Goal: Task Accomplishment & Management: Use online tool/utility

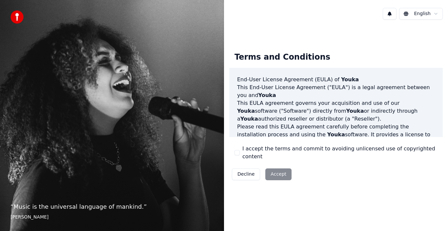
click at [277, 170] on div "Decline Accept" at bounding box center [261, 174] width 65 height 17
click at [246, 152] on label "I accept the terms and commit to avoiding unlicensed use of copyrighted content" at bounding box center [339, 153] width 195 height 16
click at [240, 152] on button "I accept the terms and commit to avoiding unlicensed use of copyrighted content" at bounding box center [236, 152] width 5 height 5
click at [276, 169] on button "Accept" at bounding box center [278, 175] width 26 height 12
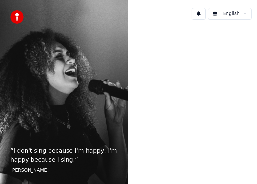
click at [30, 50] on div "“ I don't sing because I'm happy; I'm happy because I sing. ” William James" at bounding box center [64, 92] width 129 height 184
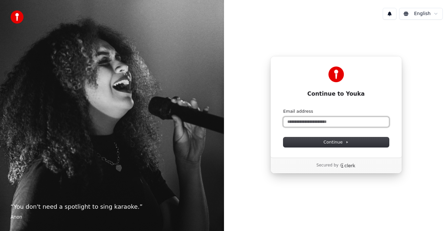
click at [307, 122] on input "Email address" at bounding box center [336, 122] width 106 height 10
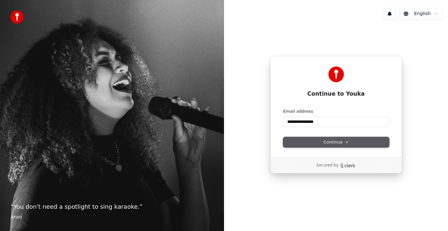
click at [311, 140] on button "Continue" at bounding box center [336, 142] width 106 height 10
type input "**********"
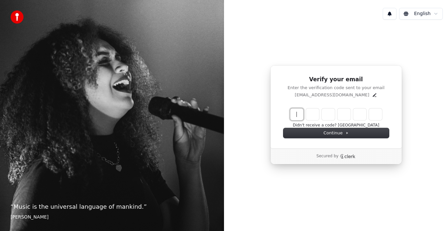
click at [335, 110] on input "Enter verification code" at bounding box center [342, 115] width 105 height 12
type input "******"
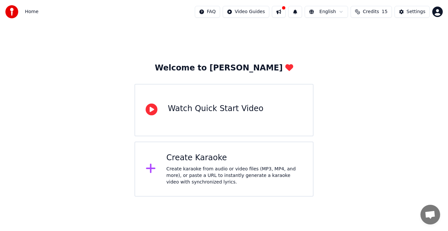
click at [190, 167] on div "Create karaoke from audio or video files (MP3, MP4, and more), or paste a URL t…" at bounding box center [234, 176] width 136 height 20
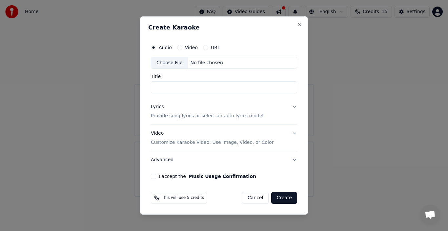
click at [190, 47] on label "Video" at bounding box center [191, 47] width 13 height 5
click at [182, 47] on button "Video" at bounding box center [179, 47] width 5 height 5
click at [203, 63] on div "No file chosen" at bounding box center [207, 63] width 38 height 7
type input "**********"
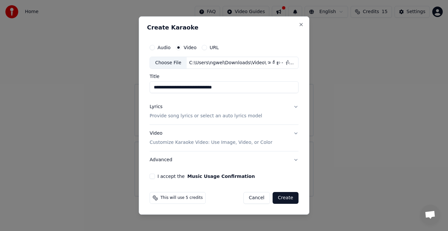
click at [293, 106] on button "Lyrics Provide song lyrics or select an auto lyrics model" at bounding box center [224, 112] width 149 height 26
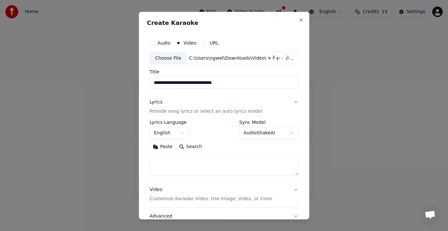
click at [161, 122] on label "Lyrics Language" at bounding box center [169, 122] width 39 height 5
click at [161, 132] on button "English" at bounding box center [169, 133] width 39 height 12
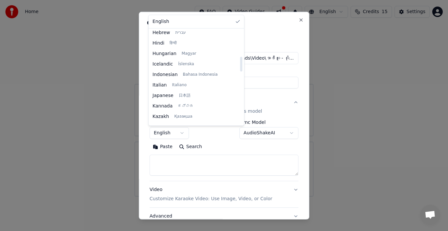
scroll to position [328, 0]
click at [183, 147] on body "**********" at bounding box center [224, 98] width 448 height 197
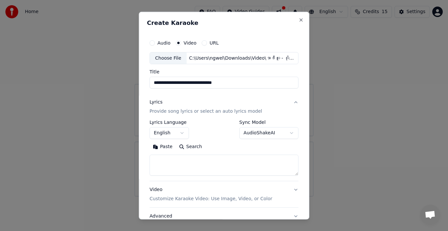
click at [188, 147] on button "Search" at bounding box center [191, 147] width 30 height 10
click at [197, 111] on p "Provide song lyrics or select an auto lyrics model" at bounding box center [206, 111] width 112 height 7
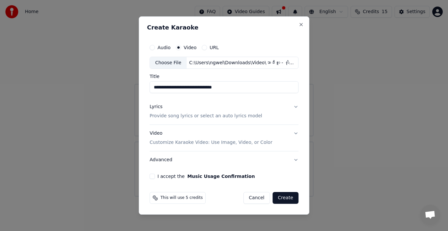
click at [157, 106] on div "Lyrics" at bounding box center [156, 107] width 13 height 7
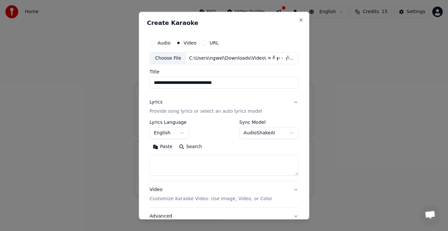
click at [159, 145] on button "Paste" at bounding box center [163, 147] width 26 height 10
type textarea "**********"
click at [166, 146] on button "Search" at bounding box center [165, 147] width 30 height 10
click at [220, 146] on button "Expand" at bounding box center [220, 147] width 31 height 10
click at [180, 147] on button "Clear" at bounding box center [192, 147] width 26 height 10
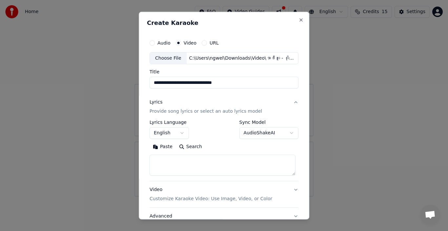
click at [182, 147] on button "Search" at bounding box center [191, 147] width 30 height 10
click at [158, 122] on label "Lyrics Language" at bounding box center [169, 122] width 39 height 5
click at [158, 131] on button "English" at bounding box center [169, 133] width 39 height 12
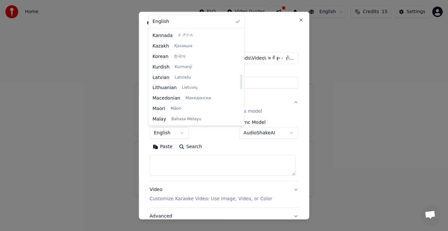
scroll to position [393, 0]
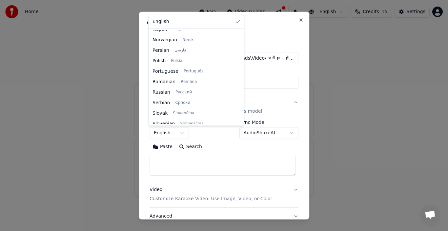
click at [248, 19] on div at bounding box center [224, 115] width 448 height 231
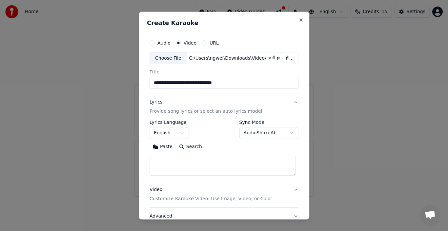
click at [159, 216] on button "Advanced" at bounding box center [224, 216] width 149 height 17
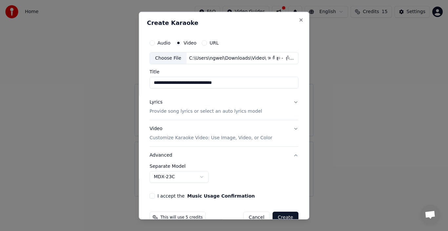
scroll to position [15, 0]
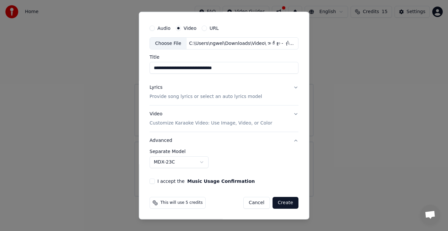
click at [161, 180] on label "I accept the Music Usage Confirmation" at bounding box center [205, 181] width 97 height 5
click at [155, 180] on button "I accept the Music Usage Confirmation" at bounding box center [152, 181] width 5 height 5
click at [282, 200] on button "Create" at bounding box center [285, 203] width 26 height 12
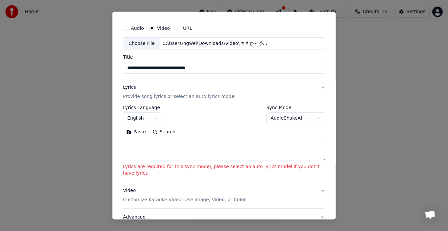
click at [152, 96] on p "Provide song lyrics or select an auto lyrics model" at bounding box center [179, 96] width 112 height 7
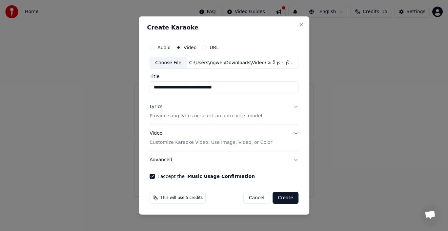
click at [285, 197] on button "Create" at bounding box center [285, 198] width 26 height 12
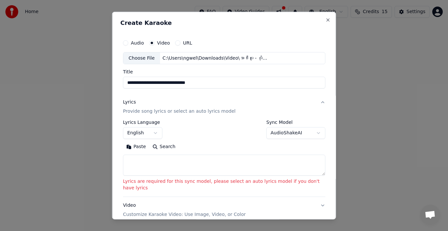
click at [140, 211] on p "Customize Karaoke Video: Use Image, Video, or Color" at bounding box center [184, 214] width 123 height 7
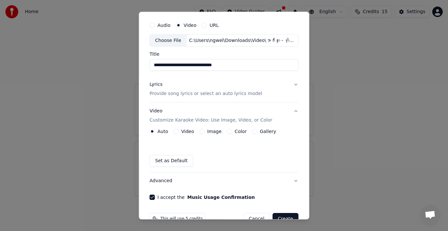
scroll to position [34, 0]
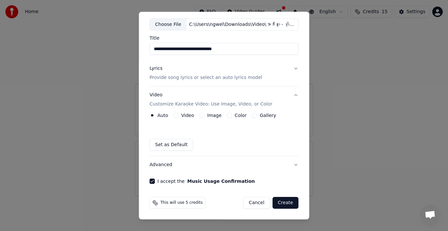
click at [169, 144] on button "Set as Default" at bounding box center [172, 145] width 44 height 12
click at [162, 144] on button "Set as Default" at bounding box center [172, 145] width 44 height 12
click at [184, 114] on label "Video" at bounding box center [187, 115] width 13 height 5
click at [179, 114] on button "Video" at bounding box center [175, 115] width 5 height 5
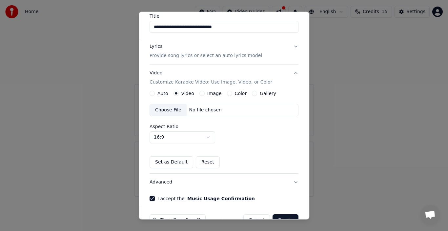
scroll to position [73, 0]
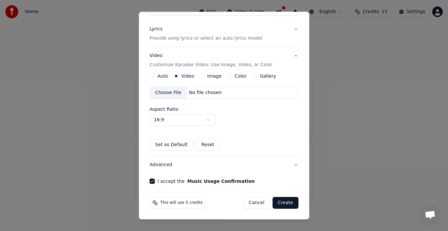
click at [282, 201] on button "Create" at bounding box center [285, 203] width 26 height 12
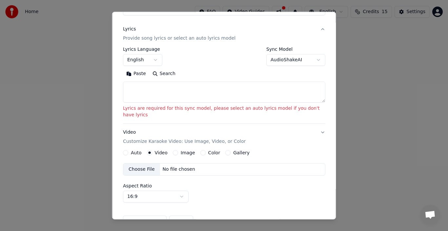
scroll to position [61, 0]
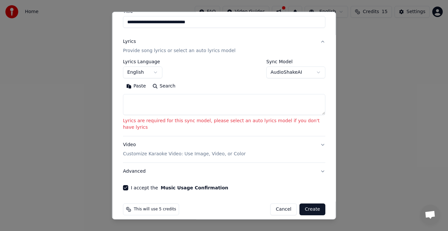
click at [165, 50] on p "Provide song lyrics or select an auto lyrics model" at bounding box center [179, 51] width 112 height 7
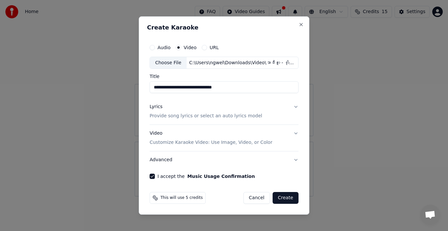
scroll to position [0, 0]
click at [196, 118] on p "Provide song lyrics or select an auto lyrics model" at bounding box center [206, 116] width 112 height 7
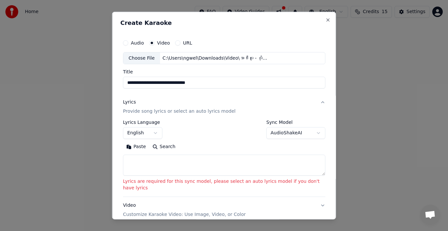
click at [195, 112] on p "Provide song lyrics or select an auto lyrics model" at bounding box center [179, 111] width 112 height 7
click at [266, 123] on label "Sync Model" at bounding box center [295, 122] width 59 height 5
click at [273, 121] on label "Sync Model" at bounding box center [295, 122] width 59 height 5
click at [276, 133] on body "**********" at bounding box center [224, 98] width 448 height 197
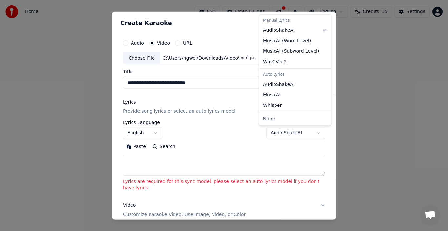
click at [273, 75] on div "Auto Lyrics" at bounding box center [294, 74] width 69 height 9
select select "********"
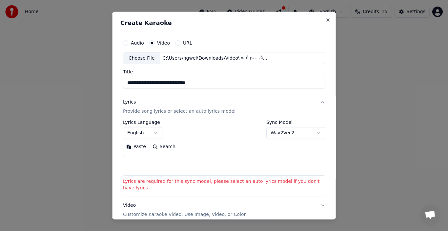
click at [130, 101] on div "Lyrics" at bounding box center [129, 102] width 13 height 7
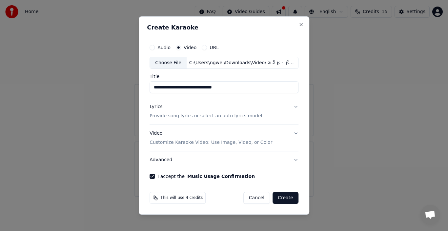
click at [287, 198] on button "Create" at bounding box center [285, 198] width 26 height 12
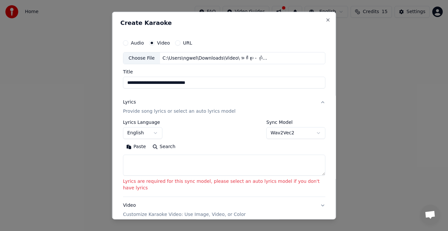
click at [186, 111] on p "Provide song lyrics or select an auto lyrics model" at bounding box center [179, 111] width 112 height 7
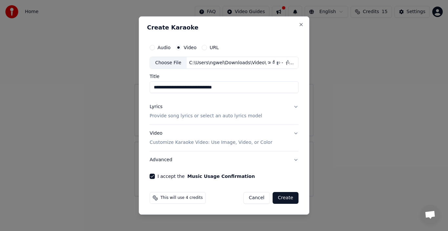
click at [292, 106] on button "Lyrics Provide song lyrics or select an auto lyrics model" at bounding box center [224, 112] width 149 height 26
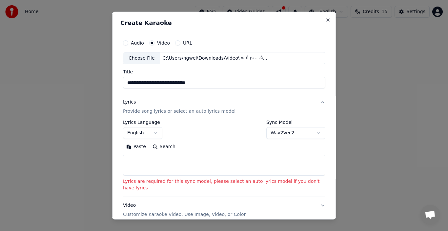
click at [134, 149] on button "Paste" at bounding box center [136, 147] width 26 height 10
type textarea "**********"
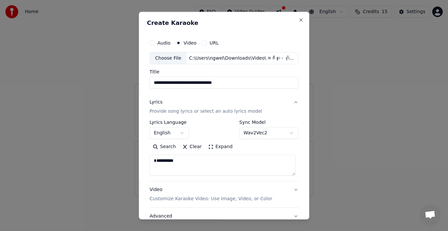
click at [246, 123] on label "Sync Model" at bounding box center [268, 122] width 59 height 5
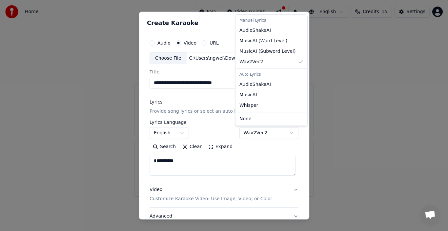
click at [247, 132] on body "**********" at bounding box center [224, 98] width 448 height 197
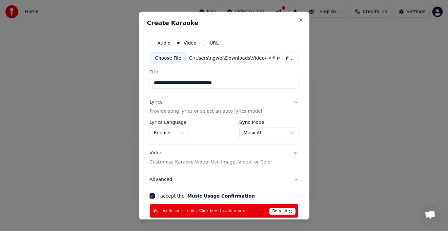
click at [247, 134] on button "MusicAI" at bounding box center [268, 133] width 59 height 12
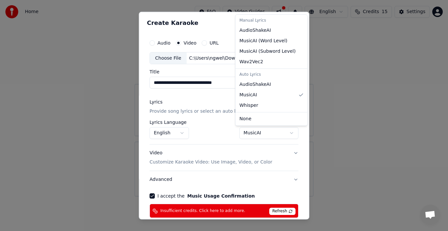
select select "*******"
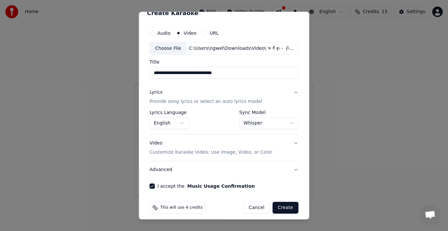
scroll to position [15, 0]
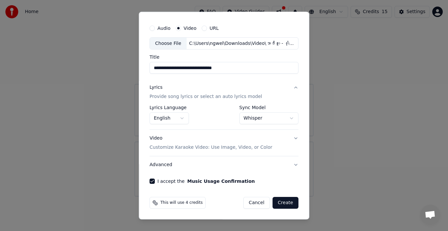
click at [283, 202] on button "Create" at bounding box center [285, 203] width 26 height 12
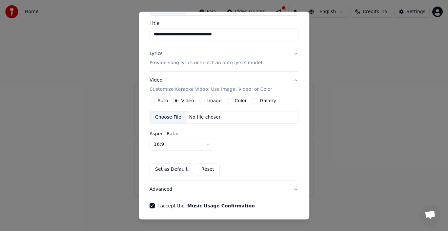
scroll to position [73, 0]
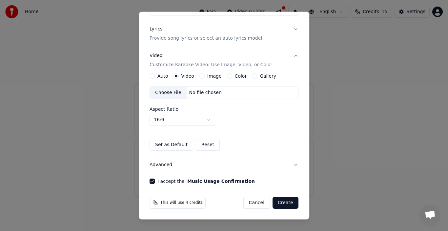
click at [279, 201] on button "Create" at bounding box center [285, 203] width 26 height 12
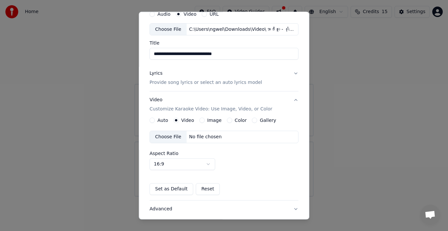
scroll to position [0, 0]
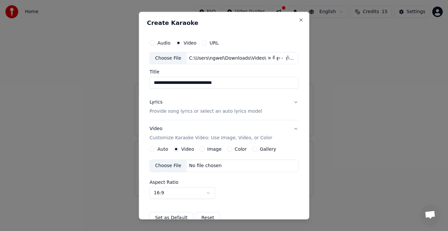
click at [171, 167] on div "Choose File" at bounding box center [168, 166] width 37 height 12
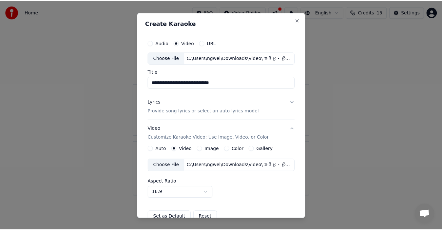
scroll to position [73, 0]
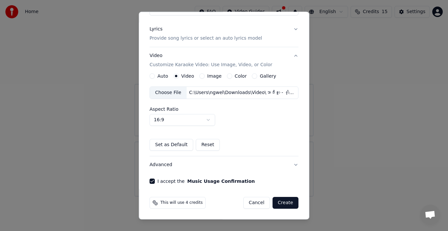
click at [285, 203] on button "Create" at bounding box center [285, 203] width 26 height 12
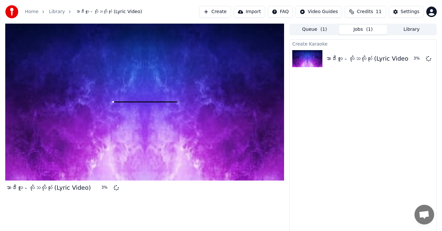
scroll to position [5, 0]
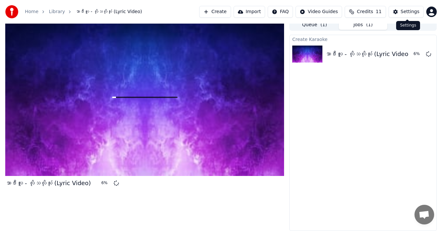
click at [410, 13] on div "Settings" at bounding box center [410, 12] width 19 height 7
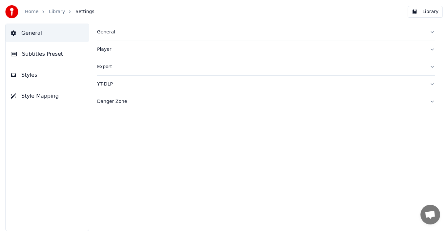
click at [27, 34] on span "General" at bounding box center [31, 33] width 21 height 8
click at [102, 33] on div "General" at bounding box center [260, 32] width 327 height 7
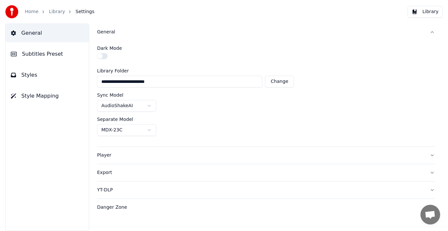
click at [31, 12] on link "Home" at bounding box center [31, 12] width 13 height 7
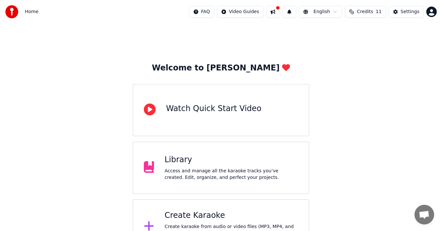
click at [279, 12] on button at bounding box center [273, 12] width 14 height 12
click at [368, 11] on span "Credits" at bounding box center [365, 12] width 16 height 7
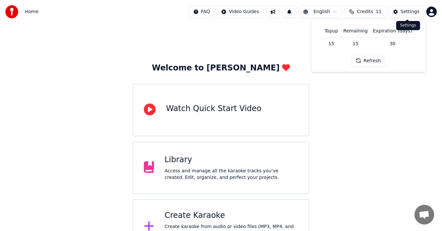
click at [403, 12] on div "Settings" at bounding box center [410, 12] width 19 height 7
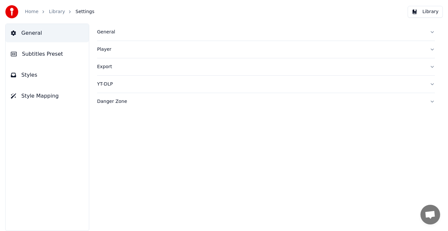
click at [427, 12] on button "Library" at bounding box center [425, 12] width 35 height 12
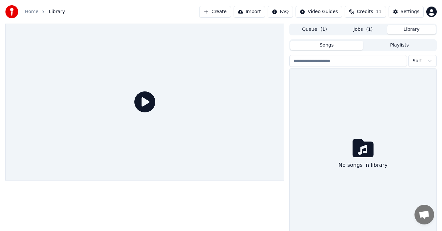
click at [149, 106] on icon at bounding box center [144, 101] width 21 height 21
click at [316, 30] on button "Queue ( 1 )" at bounding box center [315, 30] width 49 height 10
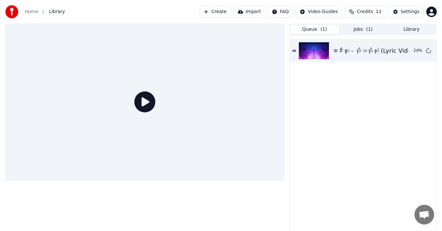
click at [365, 30] on button "Jobs ( 1 )" at bounding box center [363, 30] width 49 height 10
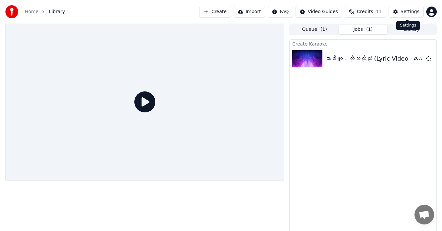
click at [410, 12] on div "Settings" at bounding box center [410, 12] width 19 height 7
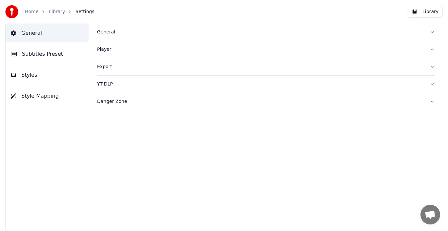
click at [37, 54] on span "Subtitles Preset" at bounding box center [42, 54] width 41 height 8
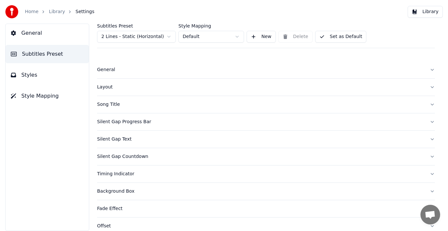
click at [168, 36] on html "Home Library Settings Library General Subtitles Preset Styles Style Mapping Sub…" at bounding box center [224, 115] width 448 height 231
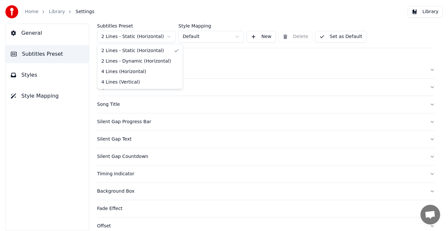
click at [169, 2] on html "Home Library Settings Library General Subtitles Preset Styles Style Mapping Sub…" at bounding box center [224, 115] width 448 height 231
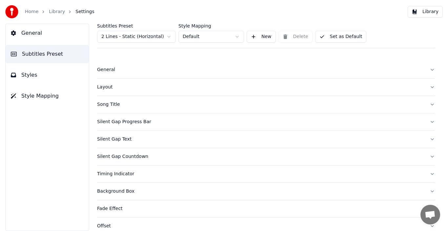
click at [26, 74] on span "Styles" at bounding box center [29, 75] width 16 height 8
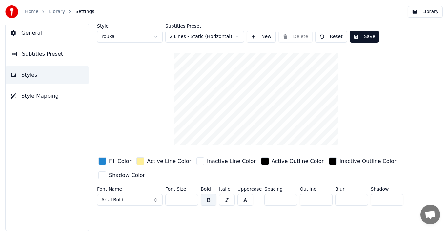
click at [155, 198] on button "Arial Bold" at bounding box center [130, 200] width 66 height 12
click at [157, 201] on button "Arial Bold" at bounding box center [130, 200] width 66 height 12
click at [111, 195] on button "Arial Bold" at bounding box center [130, 200] width 66 height 12
click at [110, 198] on span "Arial Bold" at bounding box center [112, 200] width 22 height 7
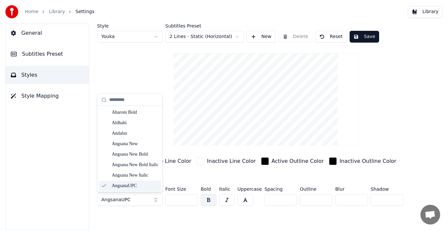
click at [280, 159] on div "Active Outline Color" at bounding box center [297, 161] width 52 height 8
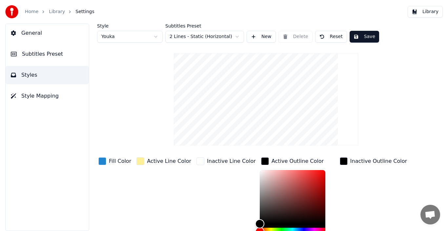
click at [115, 161] on div "Fill Color" at bounding box center [120, 161] width 22 height 8
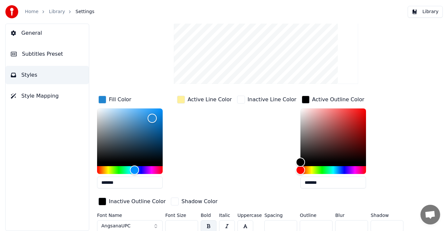
scroll to position [65, 0]
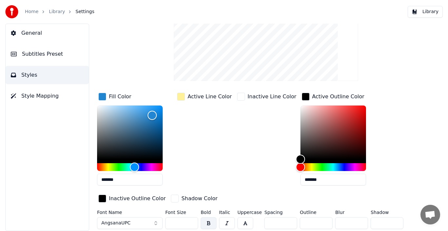
click at [120, 195] on div "Inactive Outline Color" at bounding box center [137, 199] width 57 height 8
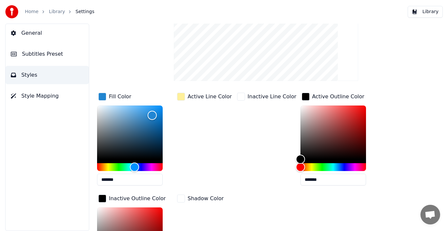
scroll to position [152, 0]
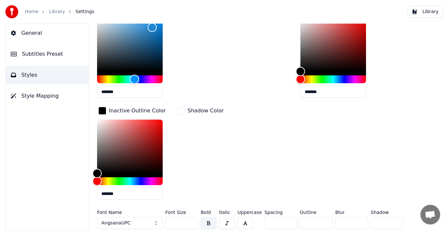
click at [119, 223] on span "AngsanaUPC" at bounding box center [115, 223] width 29 height 7
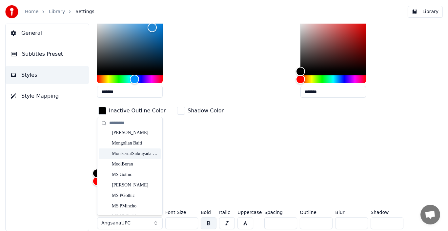
scroll to position [3279, 0]
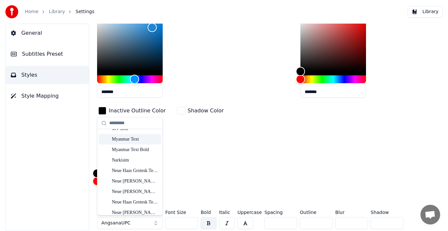
click at [124, 138] on div "Myanmar Text" at bounding box center [135, 139] width 47 height 7
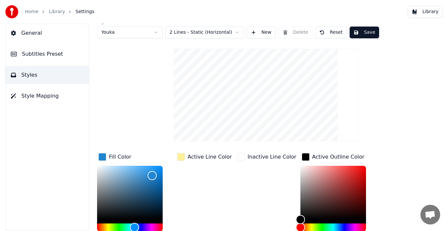
scroll to position [0, 0]
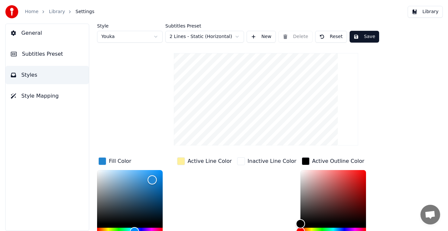
click at [206, 162] on div "Active Line Color" at bounding box center [210, 161] width 44 height 8
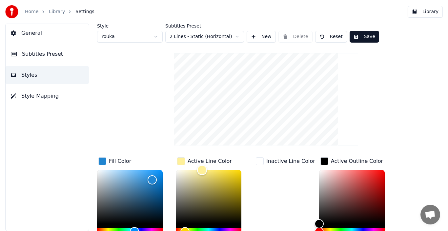
type input "*******"
click at [222, 195] on div "Color" at bounding box center [209, 197] width 66 height 54
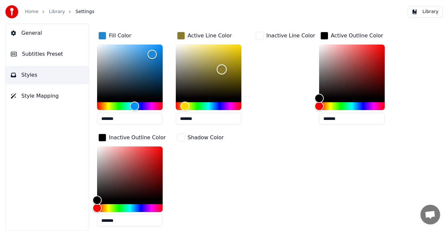
scroll to position [152, 0]
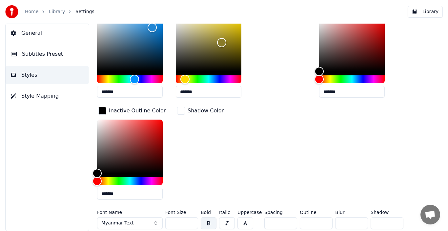
click at [34, 53] on span "Subtitles Preset" at bounding box center [42, 54] width 41 height 8
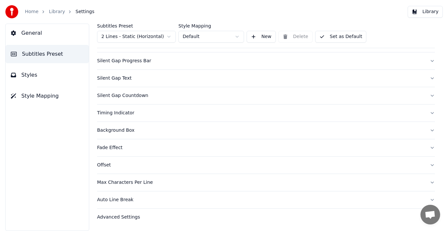
scroll to position [61, 0]
click at [121, 78] on div "Silent Gap Text" at bounding box center [260, 78] width 327 height 7
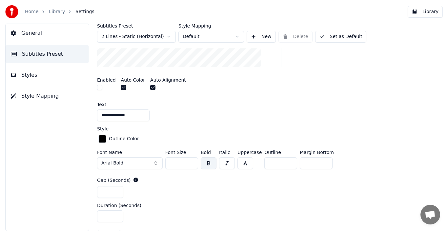
scroll to position [192, 0]
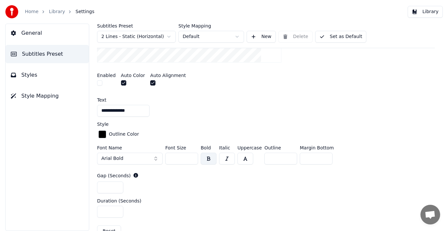
drag, startPoint x: 106, startPoint y: 157, endPoint x: 126, endPoint y: 156, distance: 20.0
click at [106, 157] on span "Arial Bold" at bounding box center [112, 158] width 22 height 7
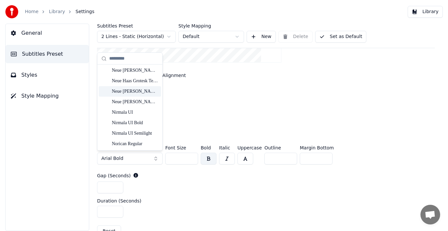
scroll to position [3270, 0]
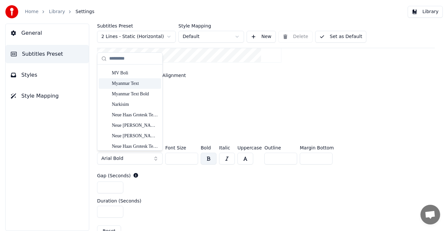
click at [127, 82] on div "Myanmar Text" at bounding box center [135, 83] width 47 height 7
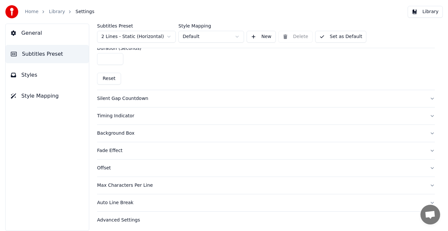
scroll to position [347, 0]
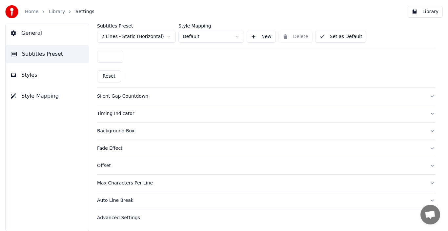
click at [109, 217] on div "Advanced Settings" at bounding box center [260, 218] width 327 height 7
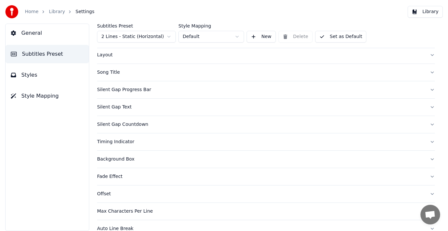
scroll to position [0, 0]
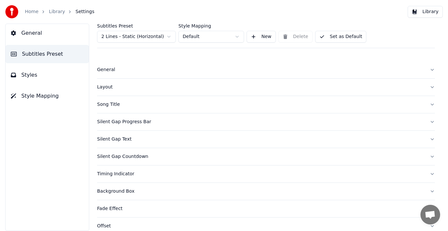
click at [104, 87] on div "Layout" at bounding box center [260, 87] width 327 height 7
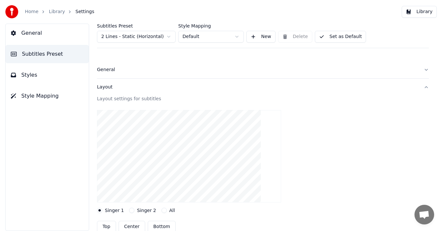
click at [104, 69] on div "General" at bounding box center [258, 70] width 322 height 7
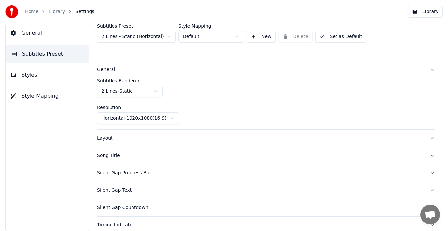
click at [31, 96] on span "Style Mapping" at bounding box center [39, 96] width 37 height 8
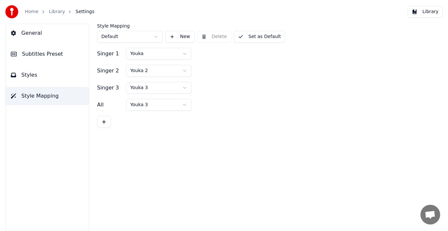
click at [31, 54] on span "Subtitles Preset" at bounding box center [42, 54] width 41 height 8
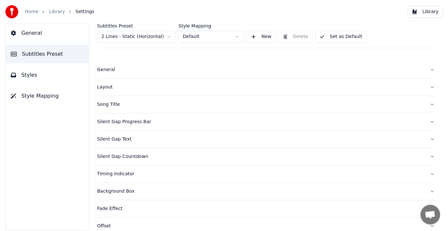
click at [236, 36] on html "Home Library Settings Library General Subtitles Preset Styles Style Mapping Sub…" at bounding box center [224, 115] width 448 height 231
click at [112, 106] on div "Song Title" at bounding box center [260, 104] width 327 height 7
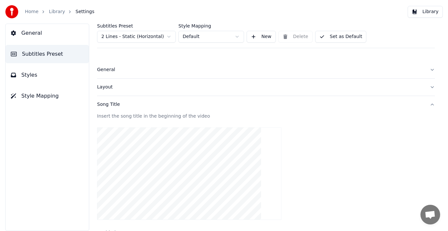
click at [113, 106] on div "Song Title" at bounding box center [260, 104] width 327 height 7
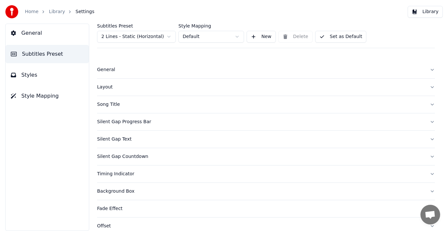
click at [113, 140] on div "Silent Gap Text" at bounding box center [260, 139] width 327 height 7
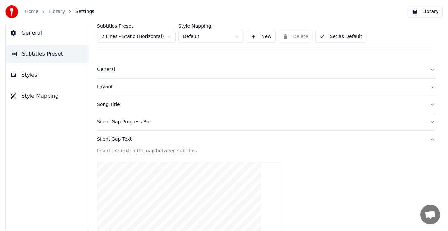
click at [23, 31] on span "General" at bounding box center [31, 33] width 21 height 8
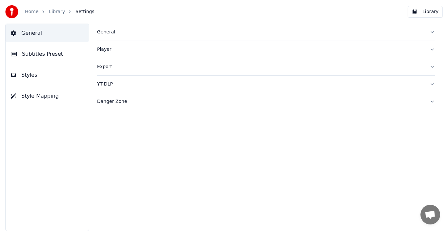
click at [427, 11] on button "Library" at bounding box center [425, 12] width 35 height 12
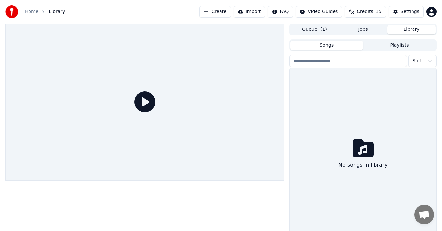
click at [360, 29] on button "Jobs" at bounding box center [363, 30] width 49 height 10
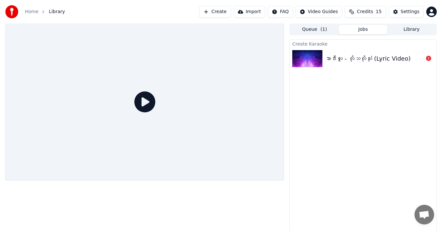
click at [316, 30] on button "Queue ( 1 )" at bounding box center [315, 30] width 49 height 10
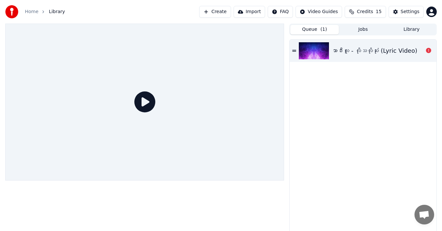
click at [361, 50] on div "သာဒီးလူ - လိုသလိုသုံး (Lyric Video)" at bounding box center [375, 50] width 86 height 9
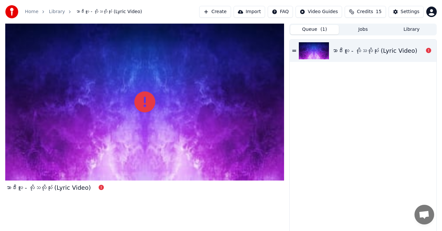
click at [189, 91] on div at bounding box center [144, 102] width 279 height 157
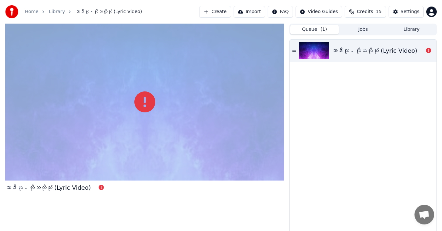
click at [189, 91] on div at bounding box center [144, 102] width 279 height 157
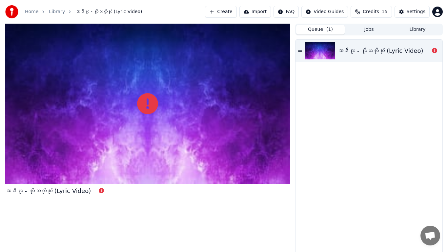
click at [217, 141] on div at bounding box center [147, 104] width 285 height 160
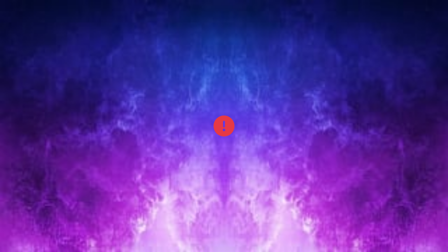
click at [176, 210] on div at bounding box center [224, 126] width 448 height 252
click at [219, 74] on div at bounding box center [224, 126] width 448 height 252
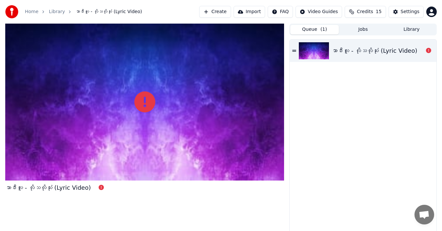
click at [294, 50] on icon at bounding box center [294, 51] width 4 height 2
click at [429, 50] on icon at bounding box center [428, 50] width 5 height 5
click at [425, 38] on div "Failed to sync lyrics, please try again Failed to sync lyrics, please try again" at bounding box center [412, 38] width 81 height 9
click at [365, 29] on button "Jobs" at bounding box center [363, 30] width 49 height 10
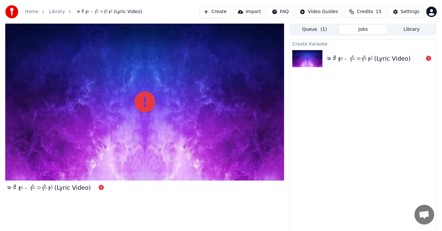
drag, startPoint x: 368, startPoint y: 57, endPoint x: 366, endPoint y: 65, distance: 8.4
click at [368, 57] on div "သာဒီးလူ - လိုသလိုသုံး (Lyric Video)" at bounding box center [368, 58] width 86 height 9
click at [366, 65] on div "သာဒီးလူ - လိုသလိုသုံး (Lyric Video)" at bounding box center [363, 59] width 147 height 22
click at [366, 60] on div "သာဒီးလူ - လိုသလိုသုံး (Lyric Video)" at bounding box center [368, 58] width 86 height 9
click at [409, 31] on button "Library" at bounding box center [412, 30] width 49 height 10
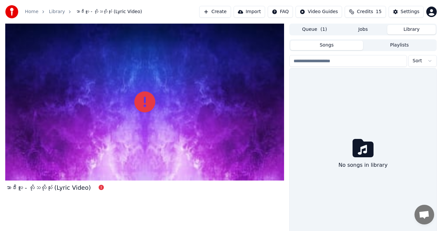
click at [319, 30] on button "Queue ( 1 )" at bounding box center [315, 30] width 49 height 10
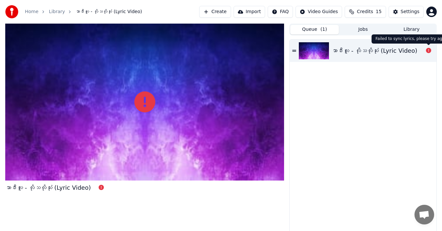
click at [429, 50] on icon at bounding box center [428, 50] width 5 height 5
click at [412, 50] on div "သာဒီးလူ - လိုသလိုသုံး (Lyric Video)" at bounding box center [375, 50] width 86 height 9
click at [393, 52] on div "သာဒီးလူ - လိုသလိုသုံး (Lyric Video)" at bounding box center [375, 50] width 86 height 9
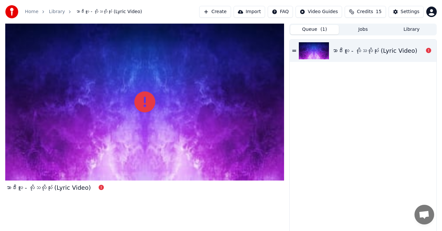
click at [380, 50] on div "သာဒီးလူ - လိုသလိုသုံး (Lyric Video)" at bounding box center [375, 50] width 86 height 9
click at [296, 51] on icon at bounding box center [294, 51] width 4 height 2
click at [318, 51] on img at bounding box center [314, 50] width 30 height 17
click at [373, 12] on span "Credits" at bounding box center [365, 12] width 16 height 7
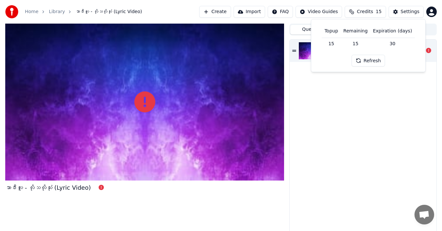
click at [363, 60] on button "Refresh" at bounding box center [369, 61] width 34 height 12
click at [257, 12] on button "Import" at bounding box center [249, 12] width 31 height 12
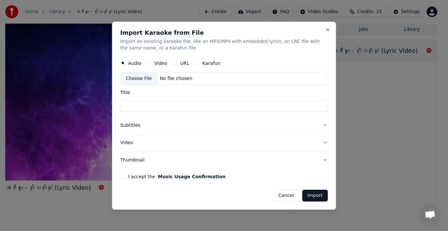
click at [164, 62] on label "Video" at bounding box center [160, 63] width 13 height 5
click at [151, 62] on button "Video" at bounding box center [148, 63] width 5 height 5
click at [144, 78] on div "Choose File" at bounding box center [139, 79] width 37 height 12
type input "**********"
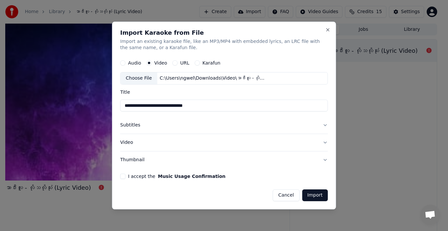
click at [125, 125] on button "Subtitles" at bounding box center [224, 125] width 208 height 17
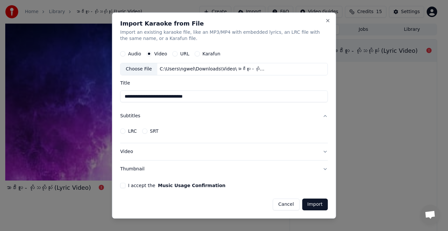
click at [134, 129] on label "LRC" at bounding box center [132, 131] width 9 height 5
click at [126, 129] on button "LRC" at bounding box center [122, 131] width 5 height 5
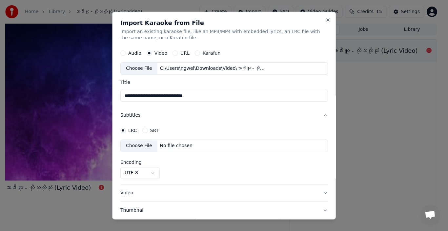
click at [153, 130] on label "SRT" at bounding box center [154, 130] width 9 height 5
click at [147, 130] on button "SRT" at bounding box center [144, 130] width 5 height 5
click at [132, 130] on label "LRC" at bounding box center [132, 130] width 9 height 5
click at [126, 130] on button "LRC" at bounding box center [122, 130] width 5 height 5
click at [132, 130] on label "LRC" at bounding box center [132, 130] width 9 height 5
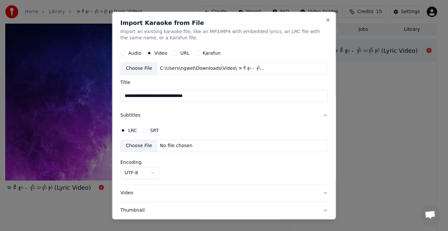
click at [126, 130] on button "LRC" at bounding box center [122, 130] width 5 height 5
click at [132, 130] on label "LRC" at bounding box center [132, 130] width 9 height 5
click at [126, 130] on button "LRC" at bounding box center [122, 130] width 5 height 5
click at [136, 146] on div "Choose File" at bounding box center [139, 146] width 37 height 12
click at [325, 19] on button "Close" at bounding box center [327, 19] width 5 height 5
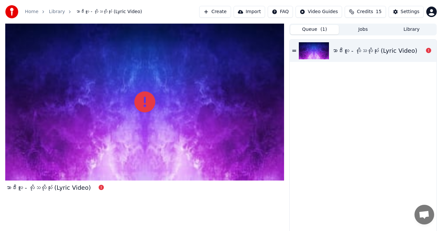
click at [227, 10] on button "Create" at bounding box center [215, 12] width 32 height 12
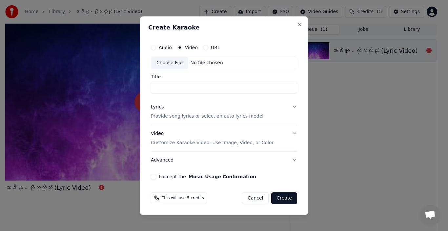
click at [173, 63] on div "Choose File" at bounding box center [169, 63] width 37 height 12
type input "**********"
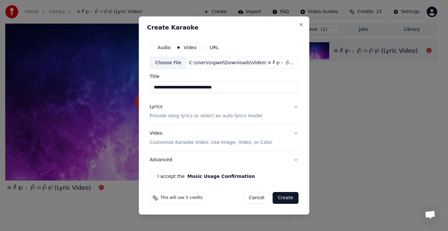
click at [161, 116] on p "Provide song lyrics or select an auto lyrics model" at bounding box center [206, 116] width 112 height 7
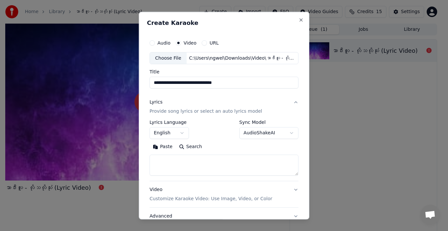
click at [159, 132] on button "English" at bounding box center [169, 133] width 39 height 12
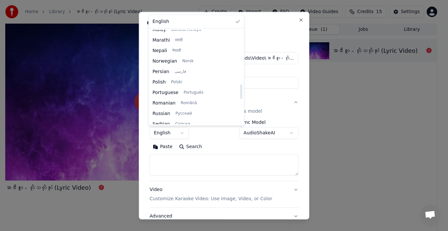
scroll to position [274, 0]
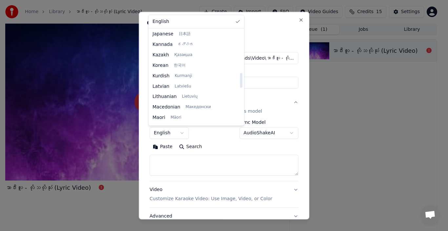
click at [238, 22] on body "**********" at bounding box center [221, 115] width 442 height 231
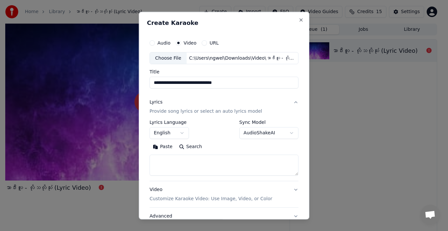
click at [245, 124] on label "Sync Model" at bounding box center [268, 122] width 59 height 5
click at [246, 122] on label "Sync Model" at bounding box center [268, 122] width 59 height 5
click at [249, 134] on button "AudioShakeAI" at bounding box center [268, 133] width 59 height 12
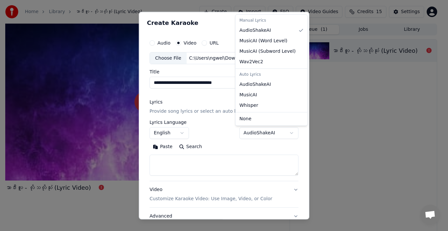
click at [253, 74] on div "Auto Lyrics" at bounding box center [271, 74] width 69 height 9
select select "**********"
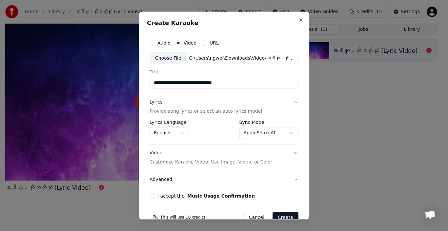
scroll to position [15, 0]
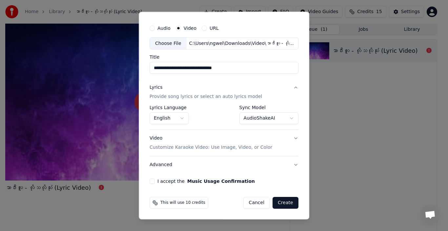
click at [191, 149] on p "Customize Karaoke Video: Use Image, Video, or Color" at bounding box center [211, 147] width 123 height 7
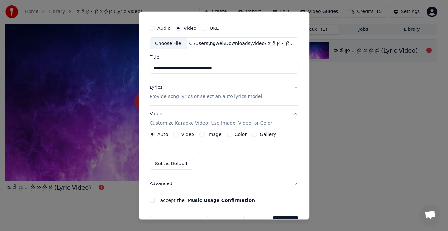
click at [187, 136] on label "Video" at bounding box center [187, 134] width 13 height 5
click at [179, 136] on button "Video" at bounding box center [175, 134] width 5 height 5
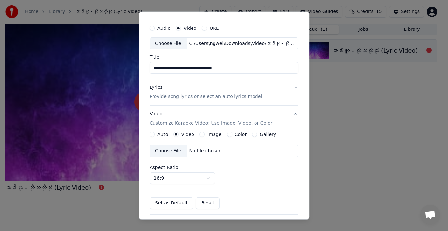
click at [170, 150] on div "Choose File" at bounding box center [168, 151] width 37 height 12
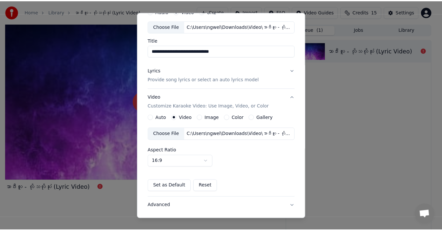
scroll to position [73, 0]
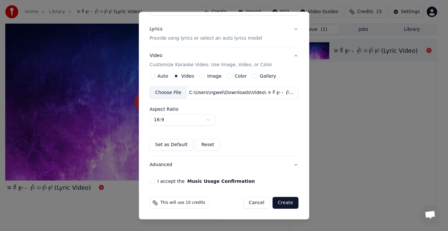
click at [280, 203] on button "Create" at bounding box center [285, 203] width 26 height 12
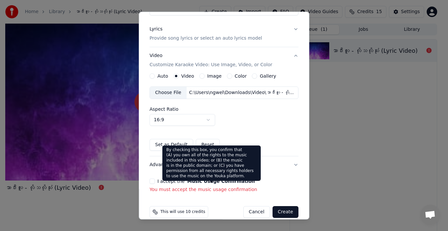
click at [206, 181] on button "Music Usage Confirmation" at bounding box center [221, 181] width 68 height 5
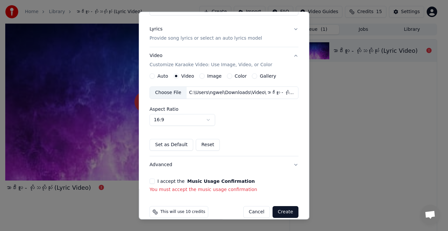
click at [170, 181] on label "I accept the Music Usage Confirmation" at bounding box center [205, 181] width 97 height 5
click at [155, 181] on button "I accept the Music Usage Confirmation" at bounding box center [152, 181] width 5 height 5
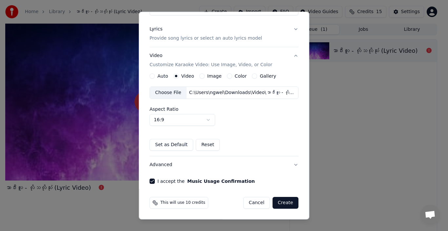
click at [284, 204] on button "Create" at bounding box center [285, 203] width 26 height 12
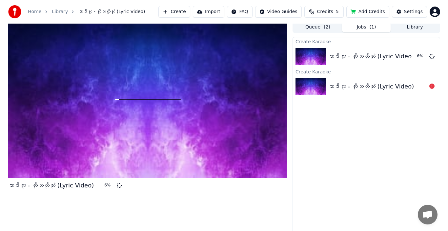
scroll to position [5, 0]
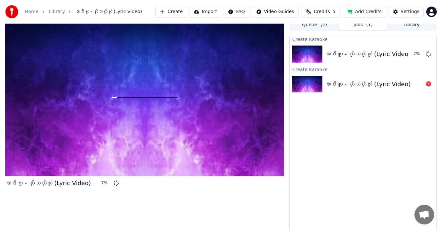
click at [313, 84] on img at bounding box center [307, 84] width 30 height 17
click at [429, 84] on icon at bounding box center [428, 83] width 5 height 5
click at [406, 87] on div "သာဒီးလူ - လိုသလိုသုံး (Lyric Video)" at bounding box center [368, 84] width 86 height 9
click at [404, 84] on div "သာဒီးလူ - လိုသလိုသုံး (Lyric Video)" at bounding box center [368, 84] width 86 height 9
click at [313, 24] on button "Queue ( 2 )" at bounding box center [315, 25] width 49 height 10
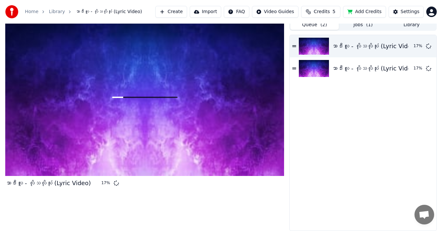
click at [362, 23] on div "Home Library သာဒီးလူ - လိုသလိုသုံး (Lyric Video) Create Import FAQ Video Guides…" at bounding box center [221, 12] width 442 height 24
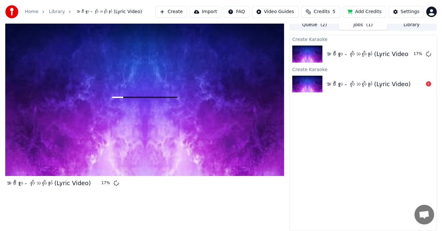
click at [361, 27] on button "Jobs ( 1 )" at bounding box center [363, 25] width 49 height 10
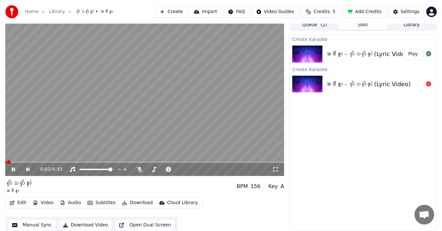
click at [12, 169] on icon at bounding box center [13, 170] width 3 height 4
click at [14, 169] on icon at bounding box center [13, 169] width 4 height 5
click at [14, 169] on icon at bounding box center [13, 170] width 3 height 4
click at [96, 203] on button "Subtitles" at bounding box center [101, 202] width 33 height 9
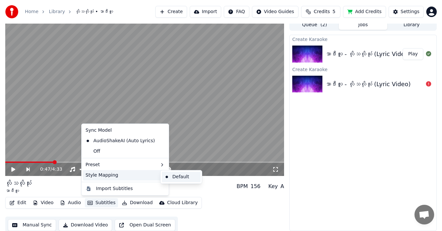
click at [189, 177] on div "Default" at bounding box center [181, 177] width 39 height 10
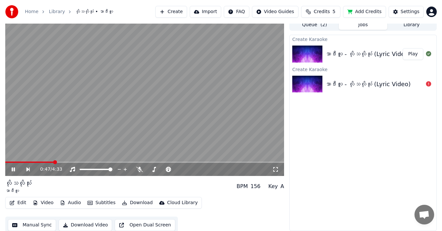
click at [101, 202] on button "Subtitles" at bounding box center [101, 202] width 33 height 9
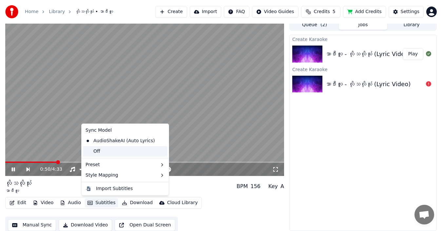
click at [95, 151] on div "Off" at bounding box center [125, 151] width 85 height 10
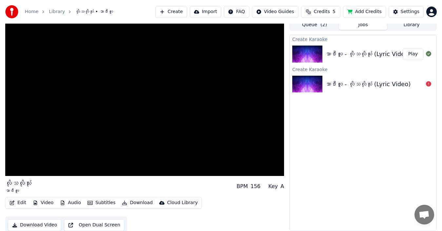
click at [96, 202] on button "Subtitles" at bounding box center [101, 202] width 33 height 9
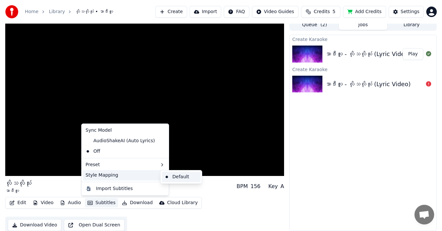
click at [181, 176] on div "Default" at bounding box center [181, 177] width 39 height 10
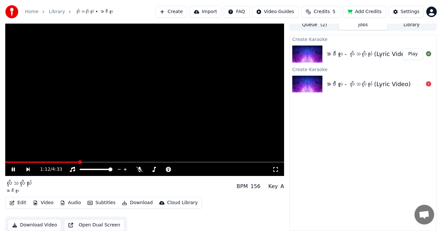
click at [93, 199] on button "Subtitles" at bounding box center [101, 202] width 33 height 9
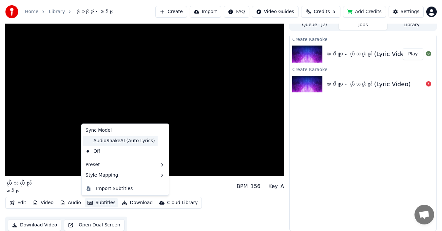
click at [117, 140] on div "AudioShakeAI (Auto Lyrics)" at bounding box center [120, 141] width 75 height 10
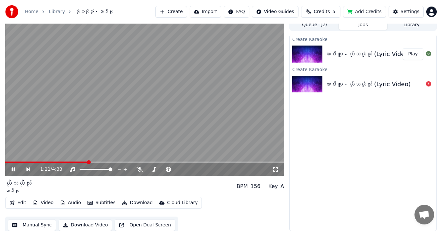
click at [99, 203] on button "Subtitles" at bounding box center [101, 202] width 33 height 9
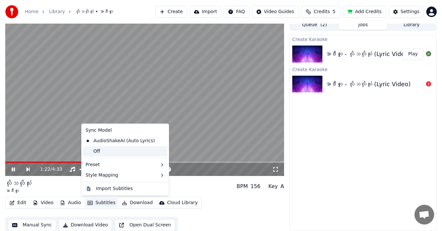
click at [95, 150] on div "Off" at bounding box center [125, 151] width 85 height 10
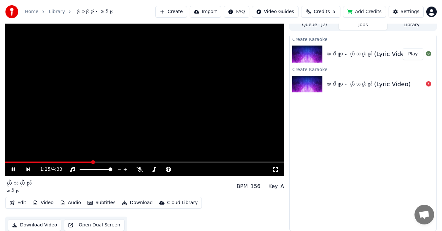
click at [16, 202] on button "Edit" at bounding box center [18, 202] width 22 height 9
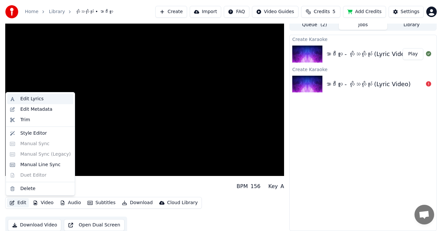
click at [30, 98] on div "Edit Lyrics" at bounding box center [31, 99] width 23 height 7
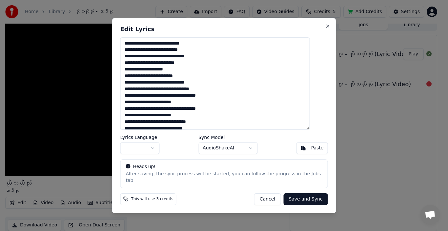
click at [147, 140] on label "Lyrics Language" at bounding box center [139, 137] width 39 height 5
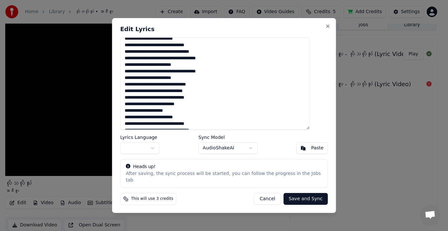
scroll to position [66, 0]
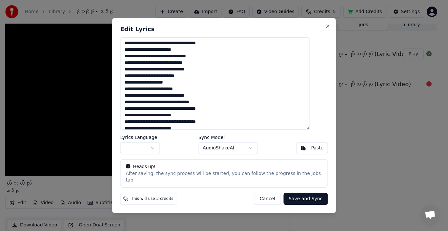
click at [209, 140] on label "Sync Model" at bounding box center [227, 137] width 59 height 5
click at [211, 152] on body "Home Library လိုသလိုသုံး • သာဒီးလူ Create Import FAQ Video Guides Credits 5 Add…" at bounding box center [221, 110] width 442 height 231
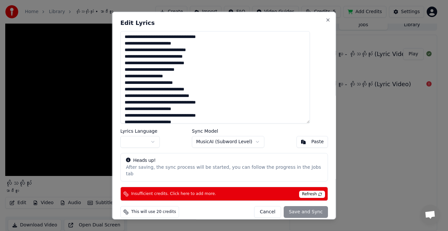
click at [299, 191] on span "Refresh" at bounding box center [312, 194] width 26 height 7
